Goal: Information Seeking & Learning: Check status

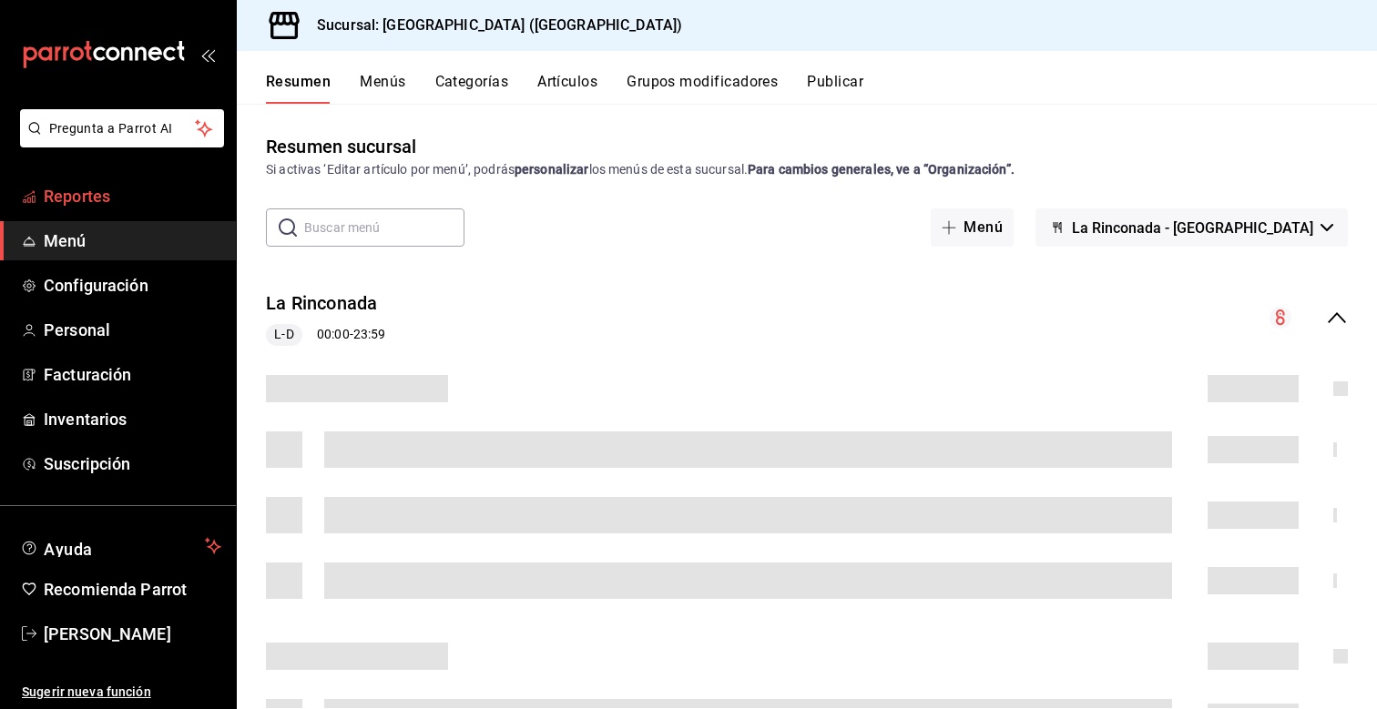
click at [110, 187] on span "Reportes" at bounding box center [133, 196] width 178 height 25
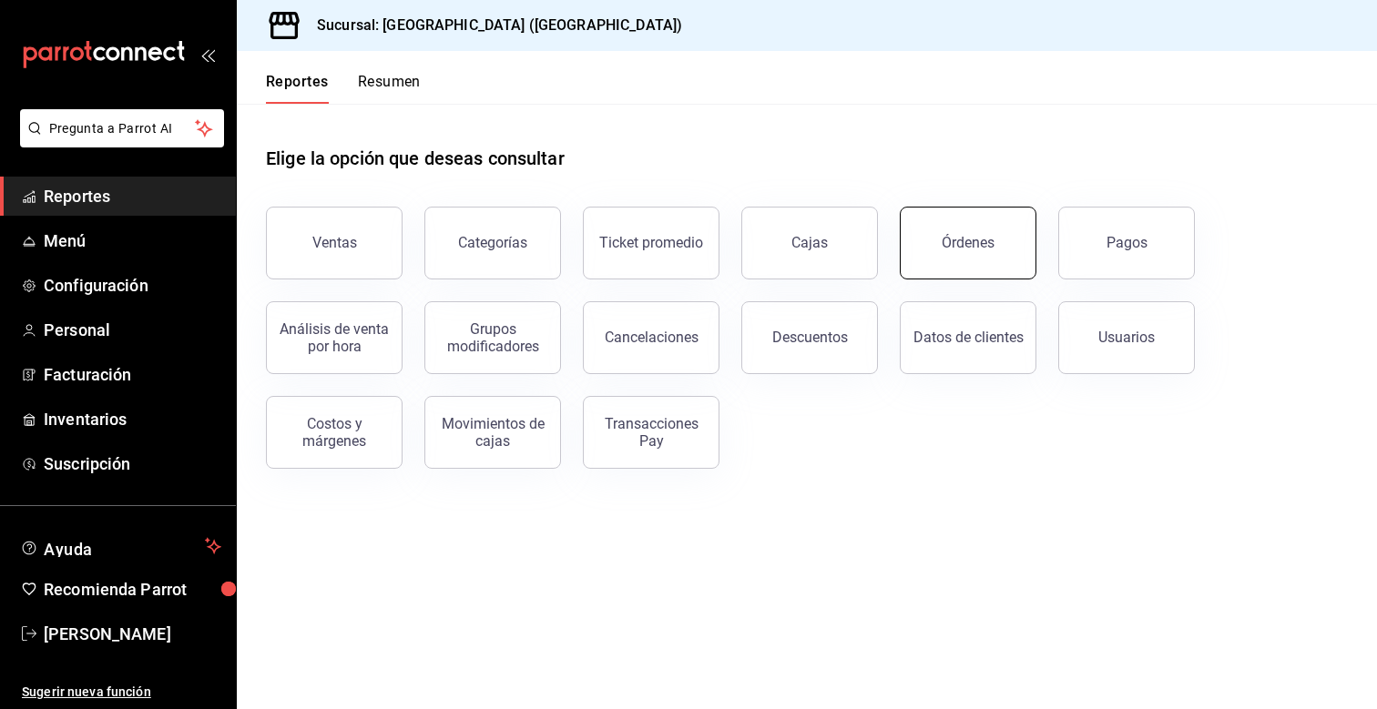
click at [927, 257] on button "Órdenes" at bounding box center [968, 243] width 137 height 73
